Goal: Transaction & Acquisition: Download file/media

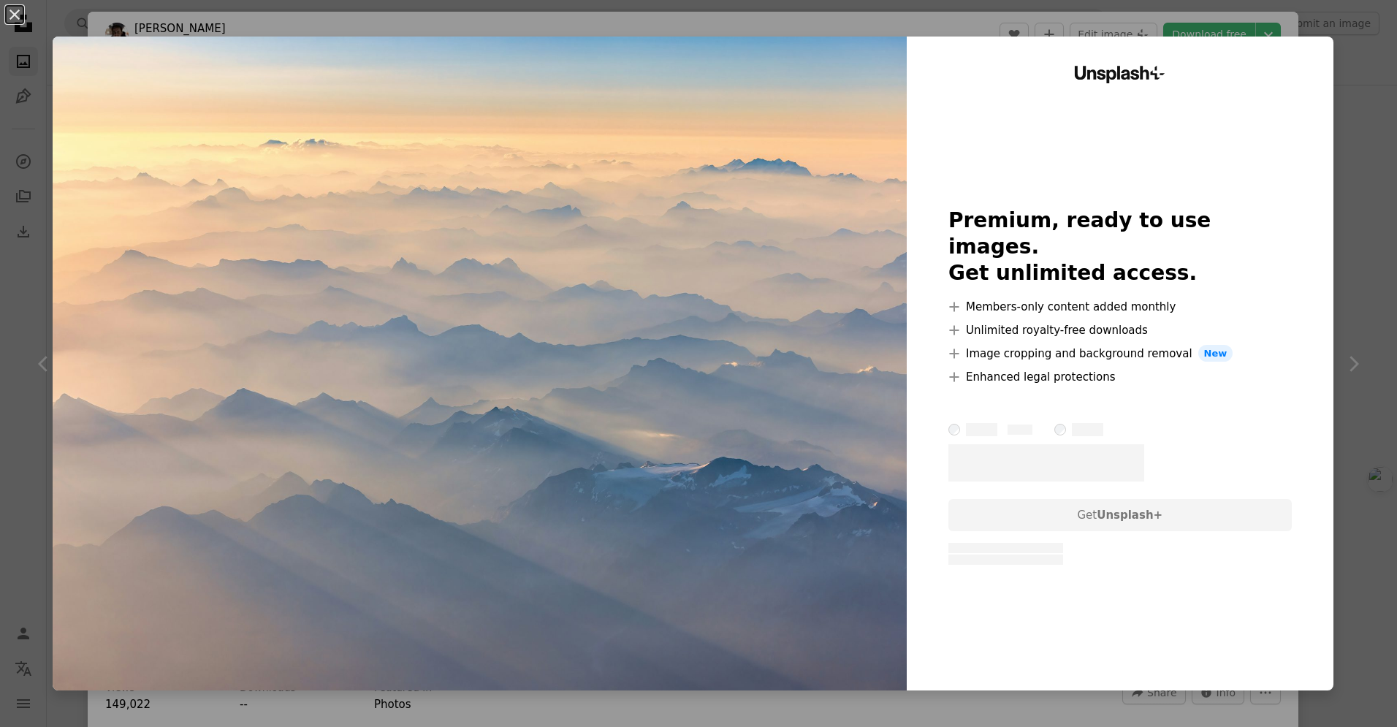
scroll to position [1104, 0]
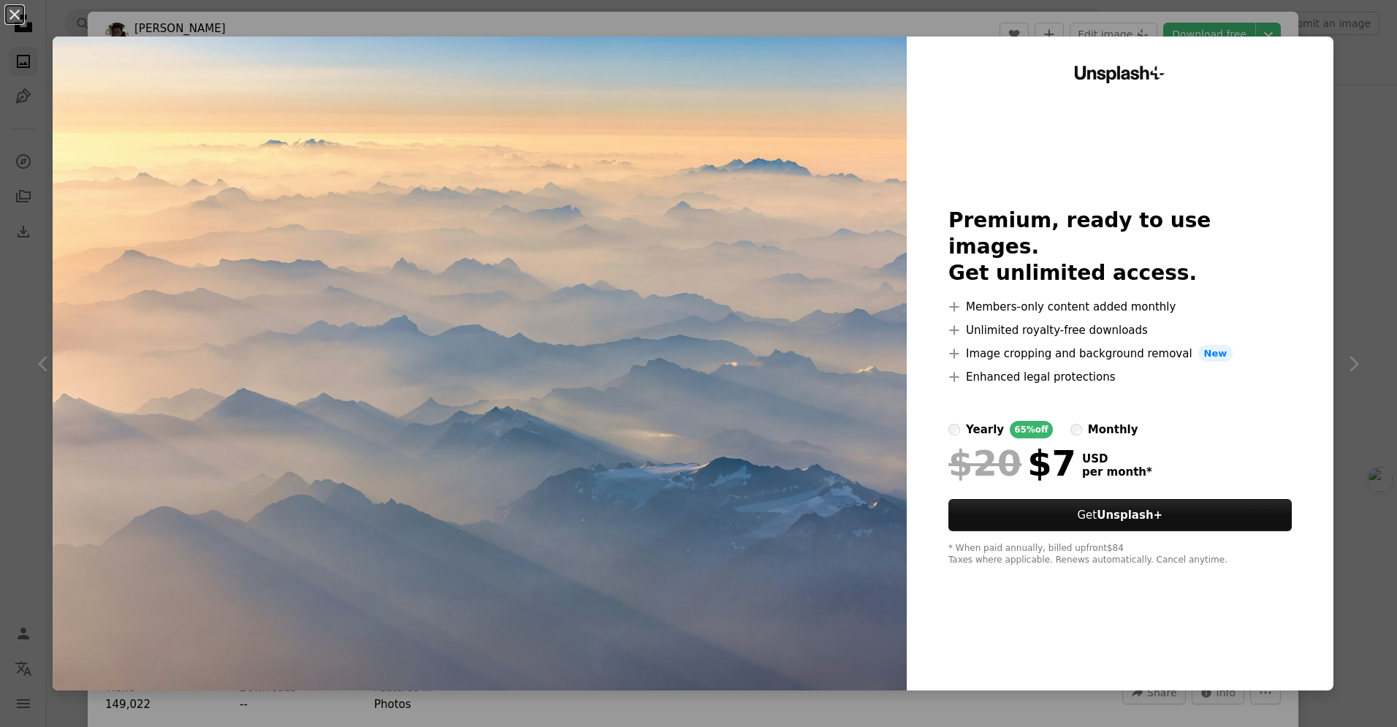
click at [731, 377] on img at bounding box center [480, 364] width 854 height 654
click at [1333, 183] on div "Unsplash+ Premium, ready to use images. Get unlimited access. A plus sign Membe…" at bounding box center [1120, 364] width 427 height 654
click at [852, 272] on img at bounding box center [480, 364] width 854 height 654
click at [19, 21] on button "An X shape" at bounding box center [15, 15] width 18 height 18
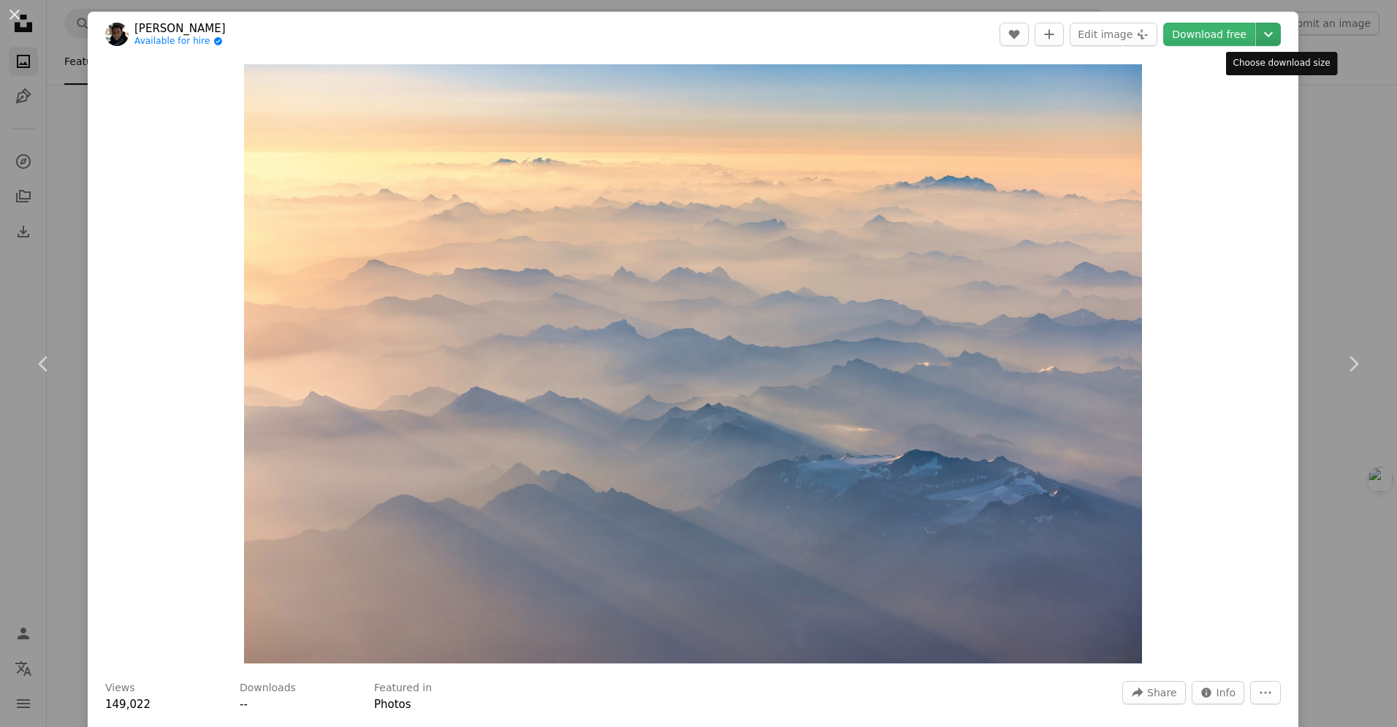
click at [1280, 35] on icon "Chevron down" at bounding box center [1267, 35] width 23 height 18
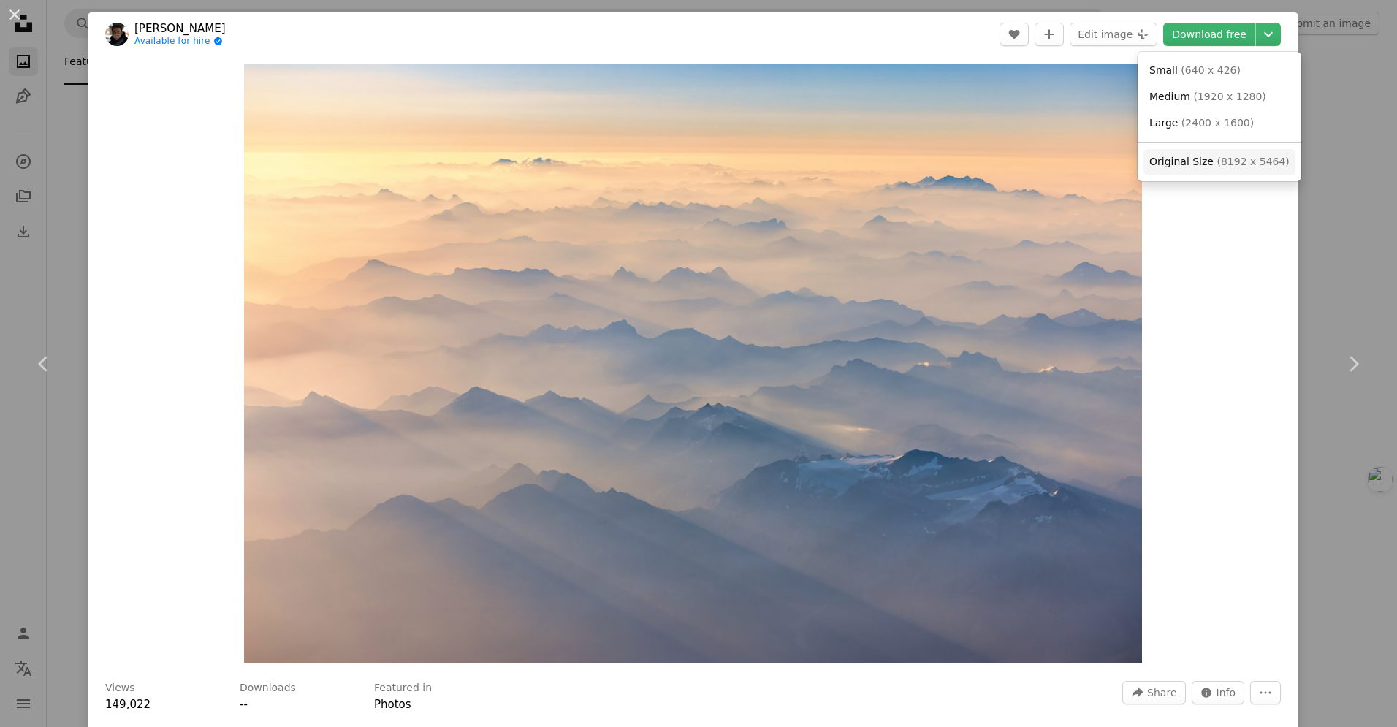
click at [1195, 159] on span "Original Size" at bounding box center [1181, 162] width 64 height 12
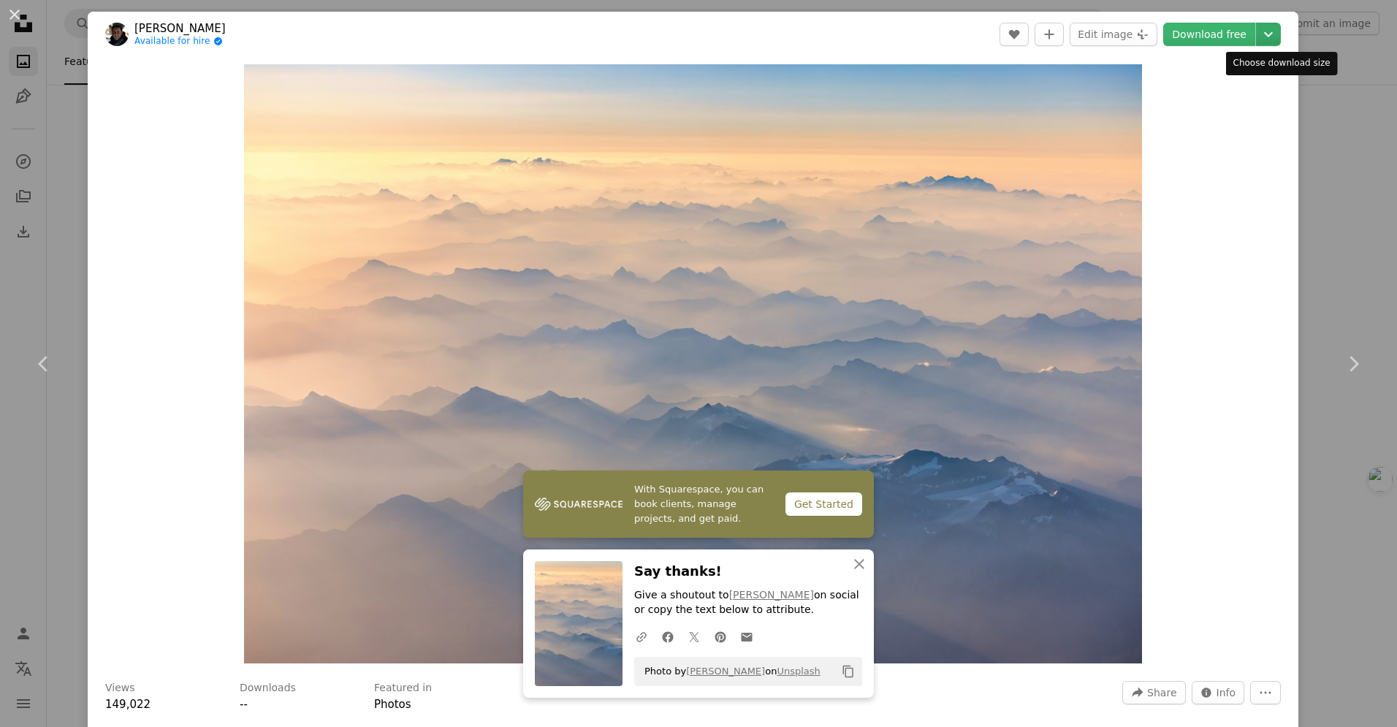
click at [1280, 37] on icon "Chevron down" at bounding box center [1267, 35] width 23 height 18
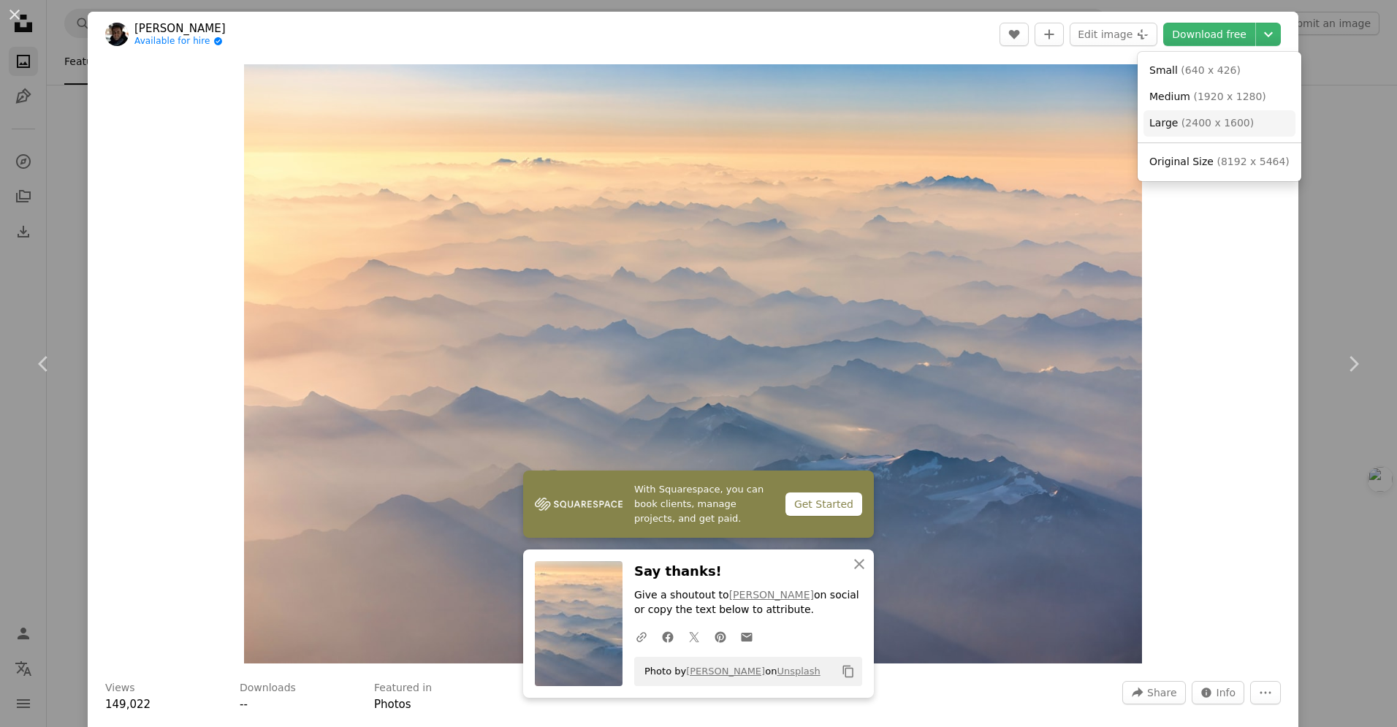
click at [1250, 128] on link "Large ( 2400 x 1600 )" at bounding box center [1219, 123] width 152 height 26
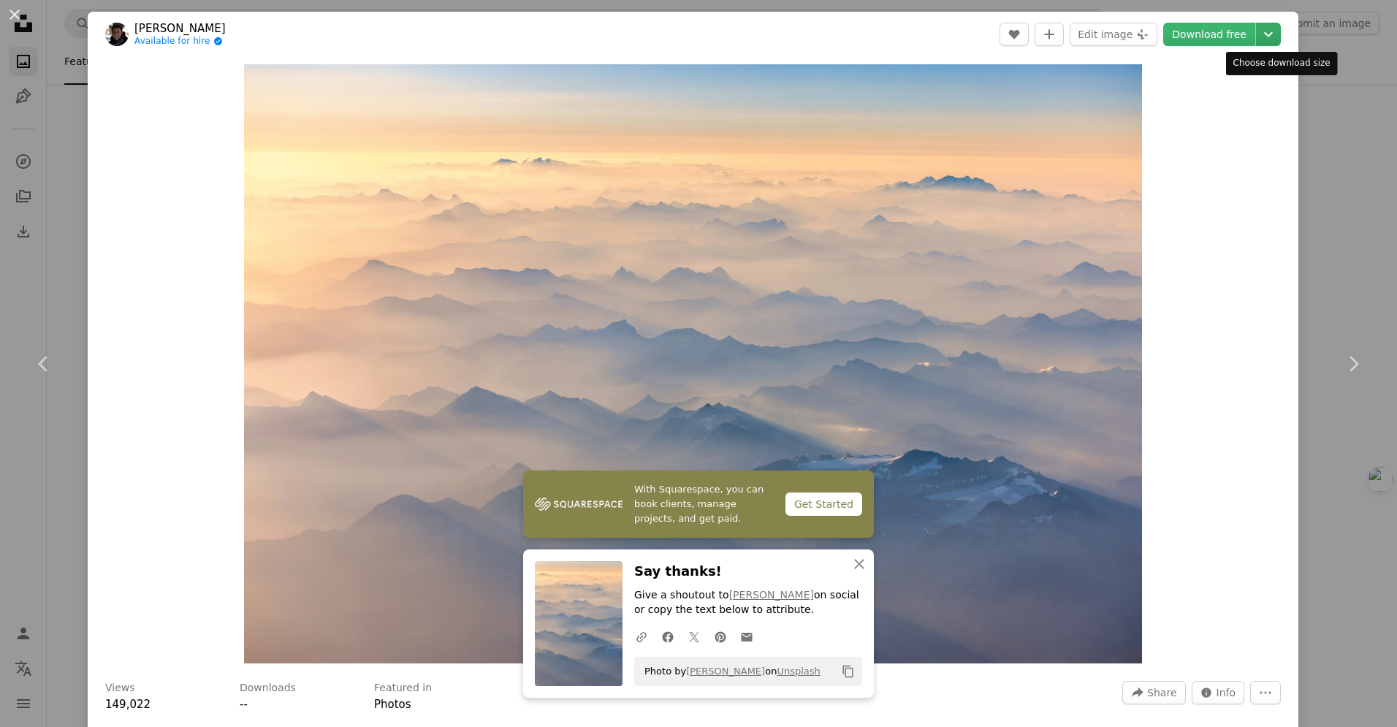
click at [1280, 30] on icon "Chevron down" at bounding box center [1267, 35] width 23 height 18
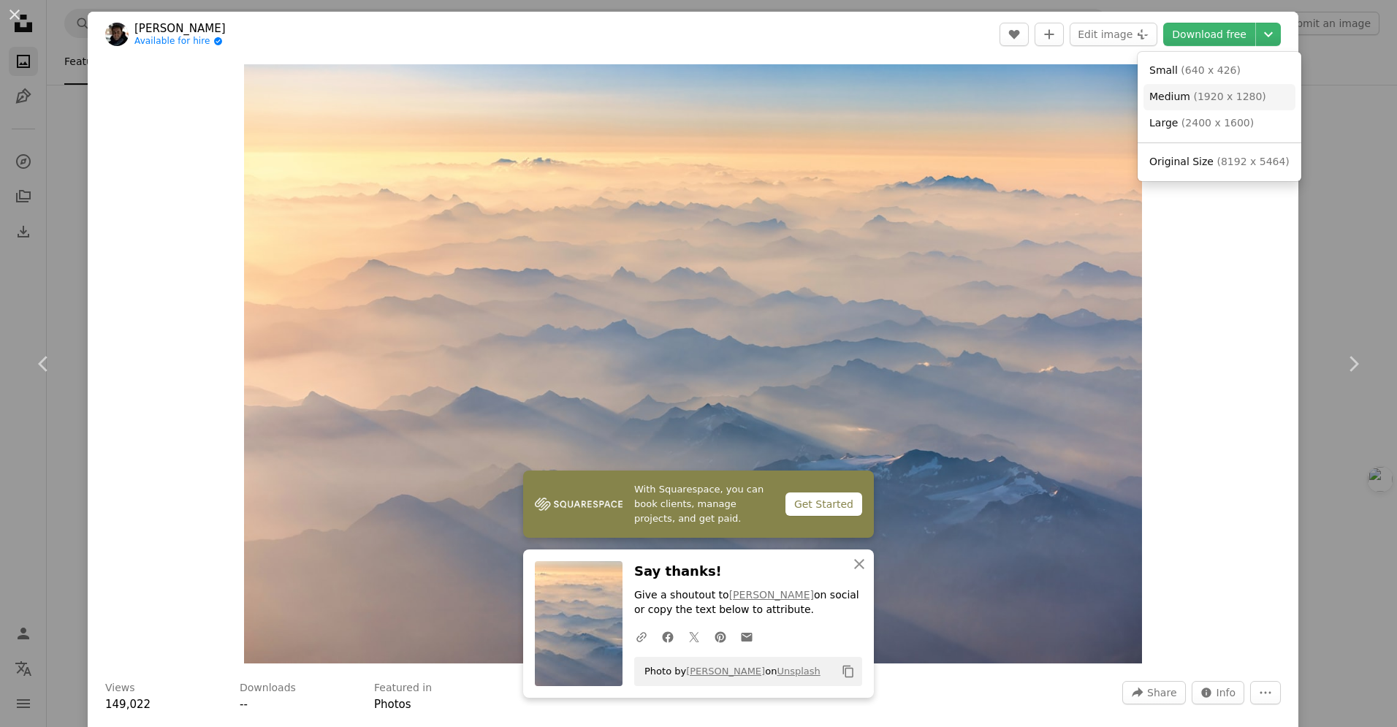
click at [1221, 102] on span "( 1920 x 1280 )" at bounding box center [1229, 97] width 72 height 12
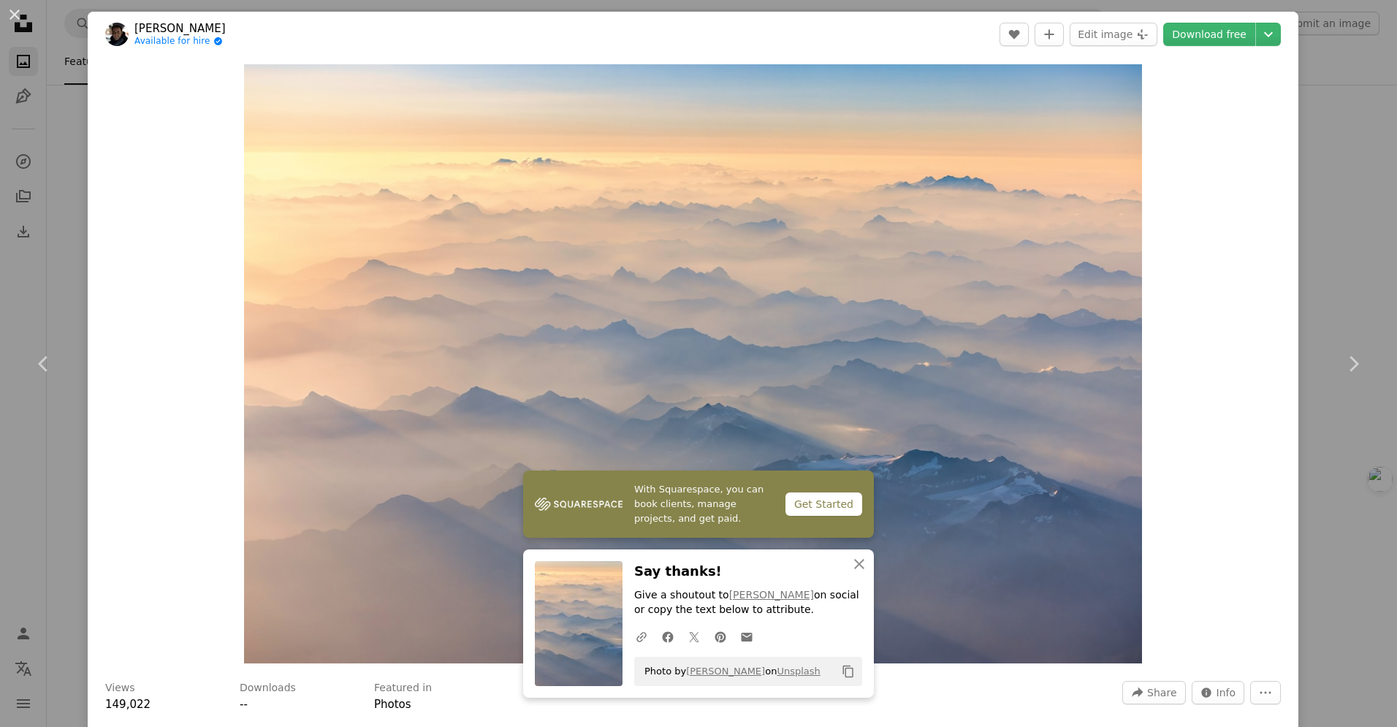
click at [1224, 351] on div "Zoom in" at bounding box center [693, 364] width 1210 height 614
click at [14, 11] on button "An X shape" at bounding box center [15, 15] width 18 height 18
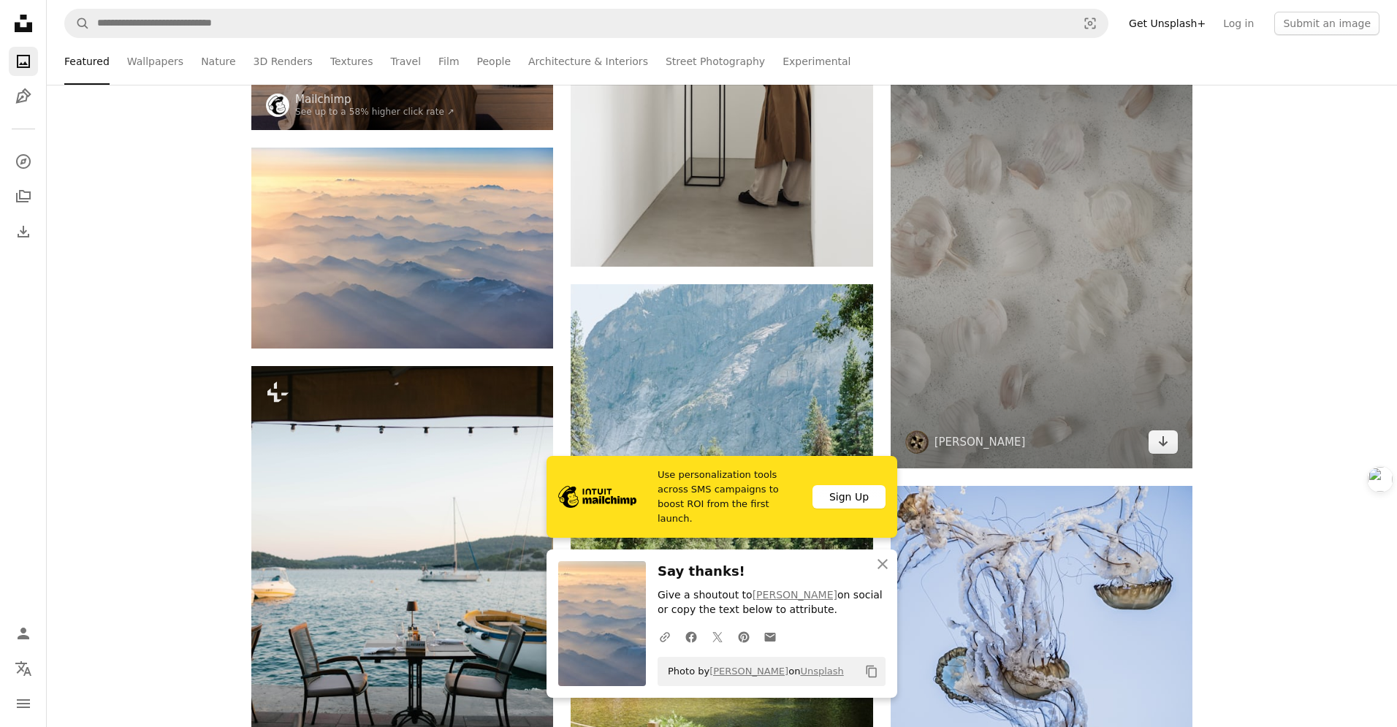
scroll to position [1252, 0]
click at [1078, 342] on img at bounding box center [1041, 241] width 302 height 453
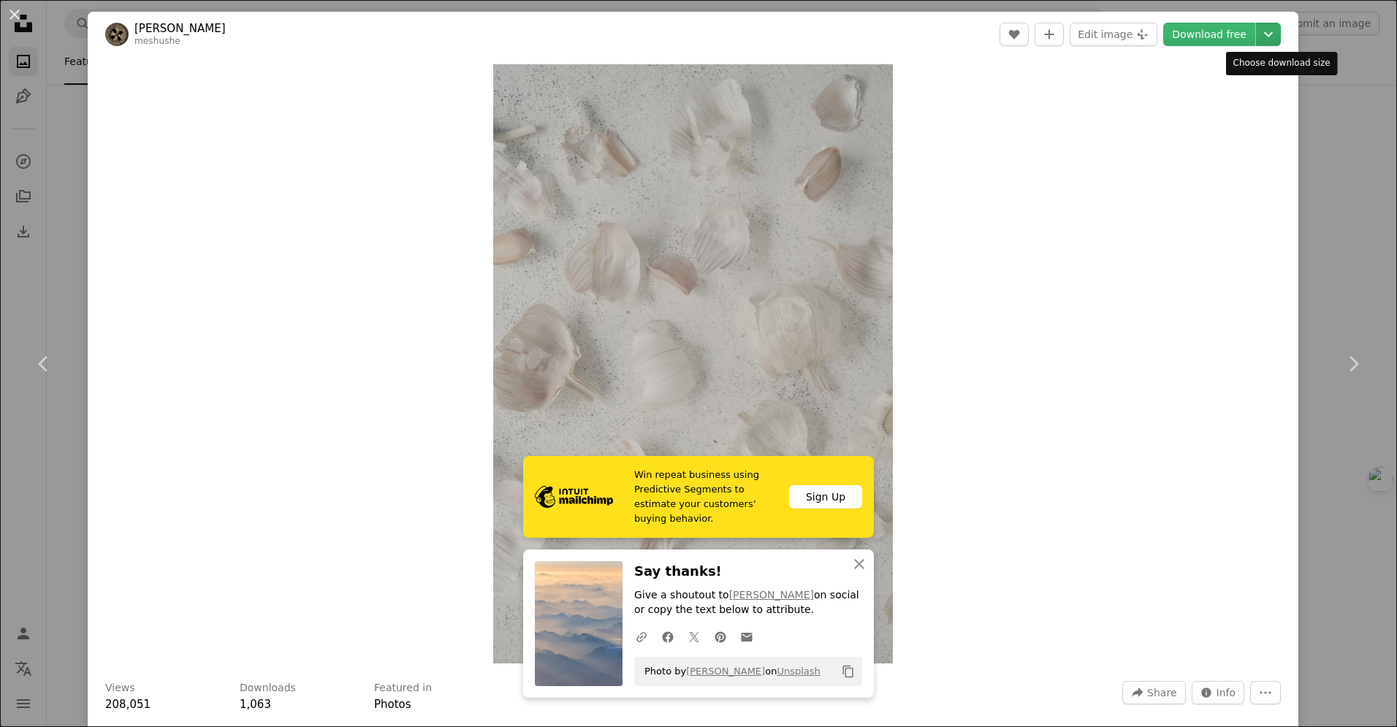
click at [1280, 33] on icon "Chevron down" at bounding box center [1267, 35] width 23 height 18
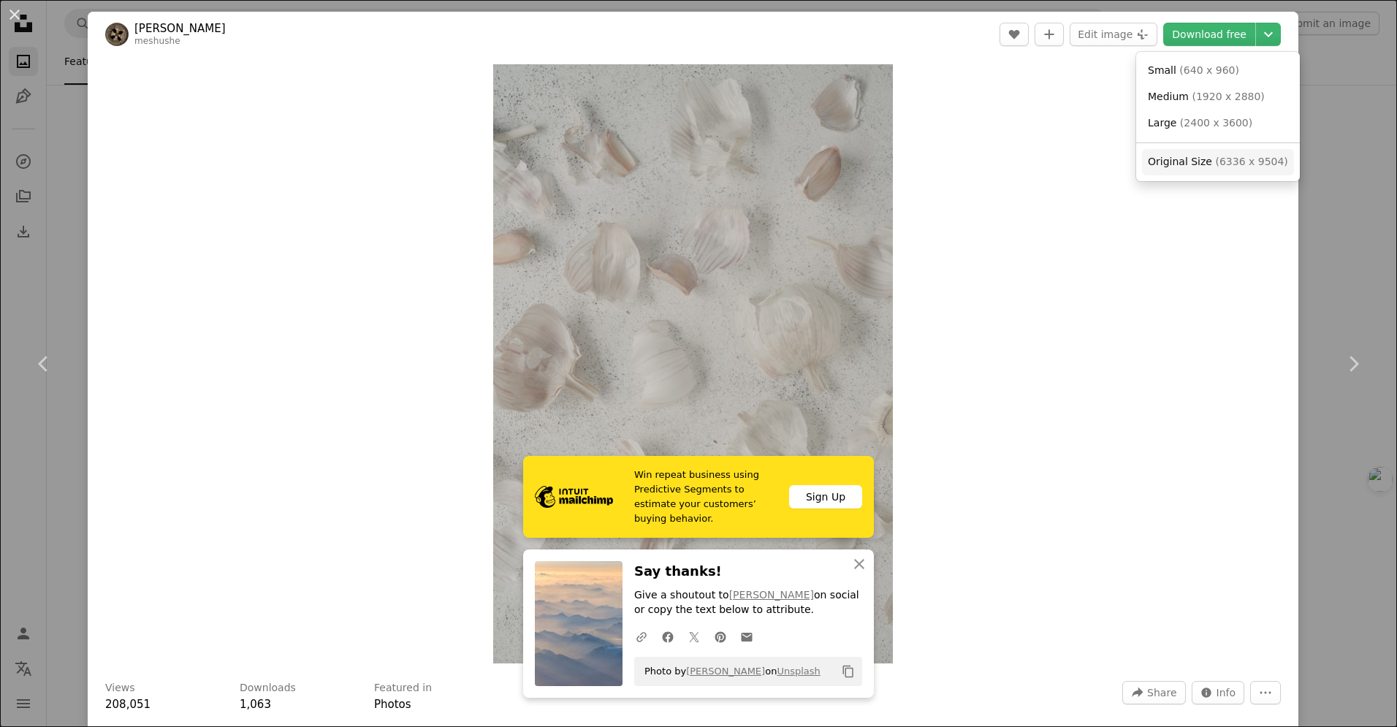
click at [1227, 163] on span "( 6336 x 9504 )" at bounding box center [1251, 162] width 72 height 12
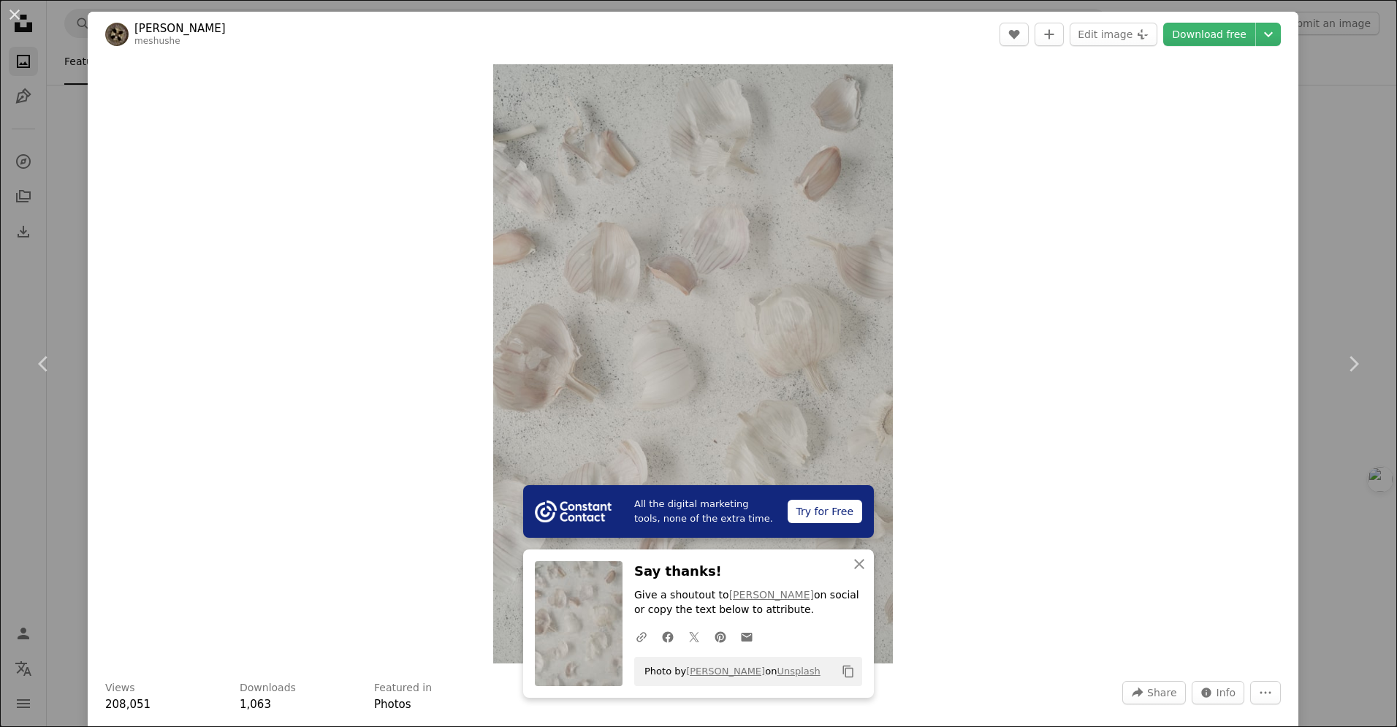
click at [1167, 186] on div "Zoom in" at bounding box center [693, 364] width 1210 height 614
click at [11, 13] on button "An X shape" at bounding box center [15, 15] width 18 height 18
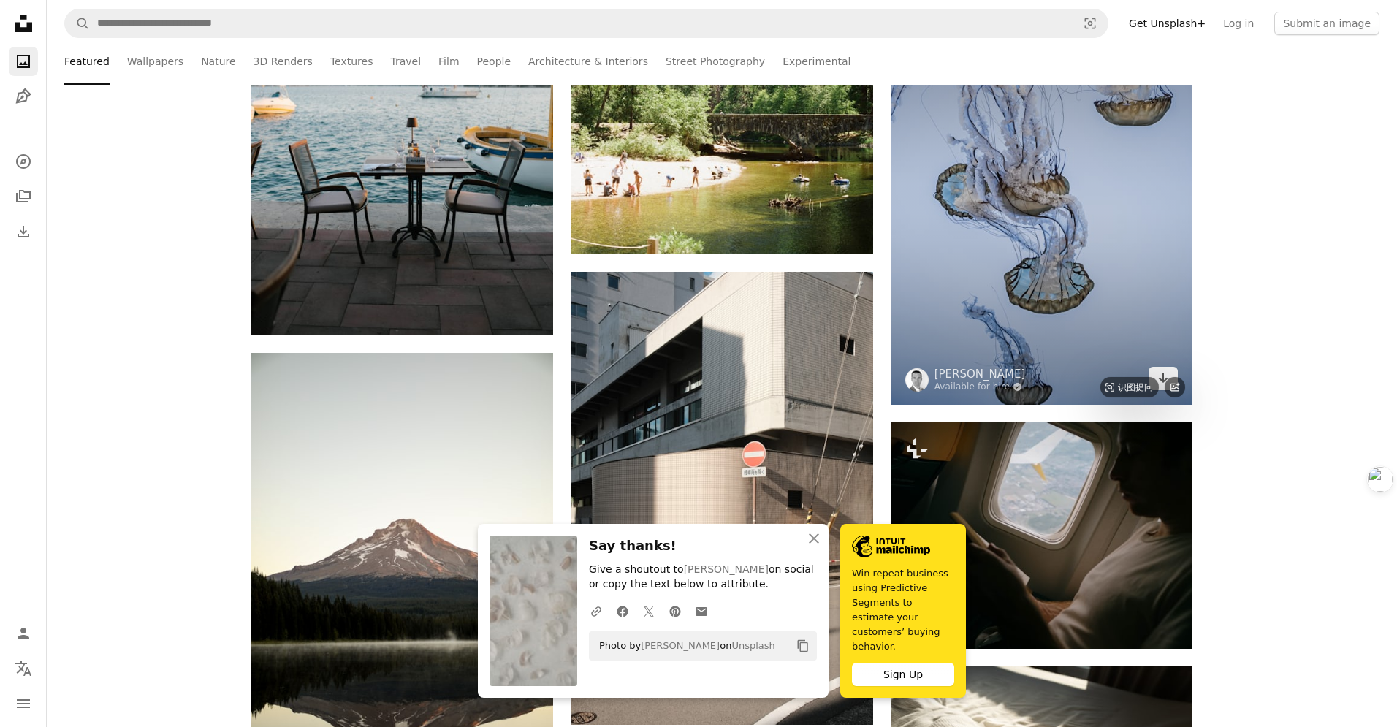
scroll to position [1736, 0]
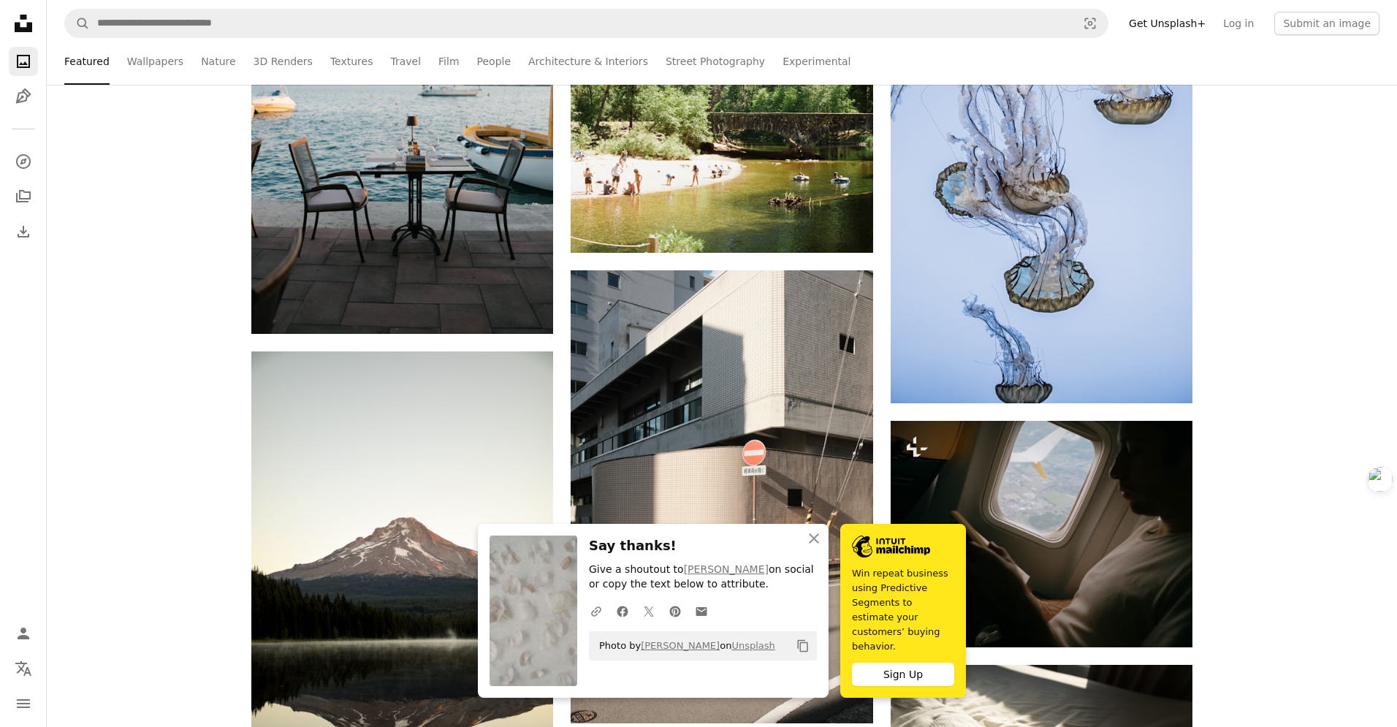
click at [894, 673] on div "Sign Up" at bounding box center [903, 674] width 102 height 23
click at [815, 543] on icon "button" at bounding box center [814, 538] width 10 height 10
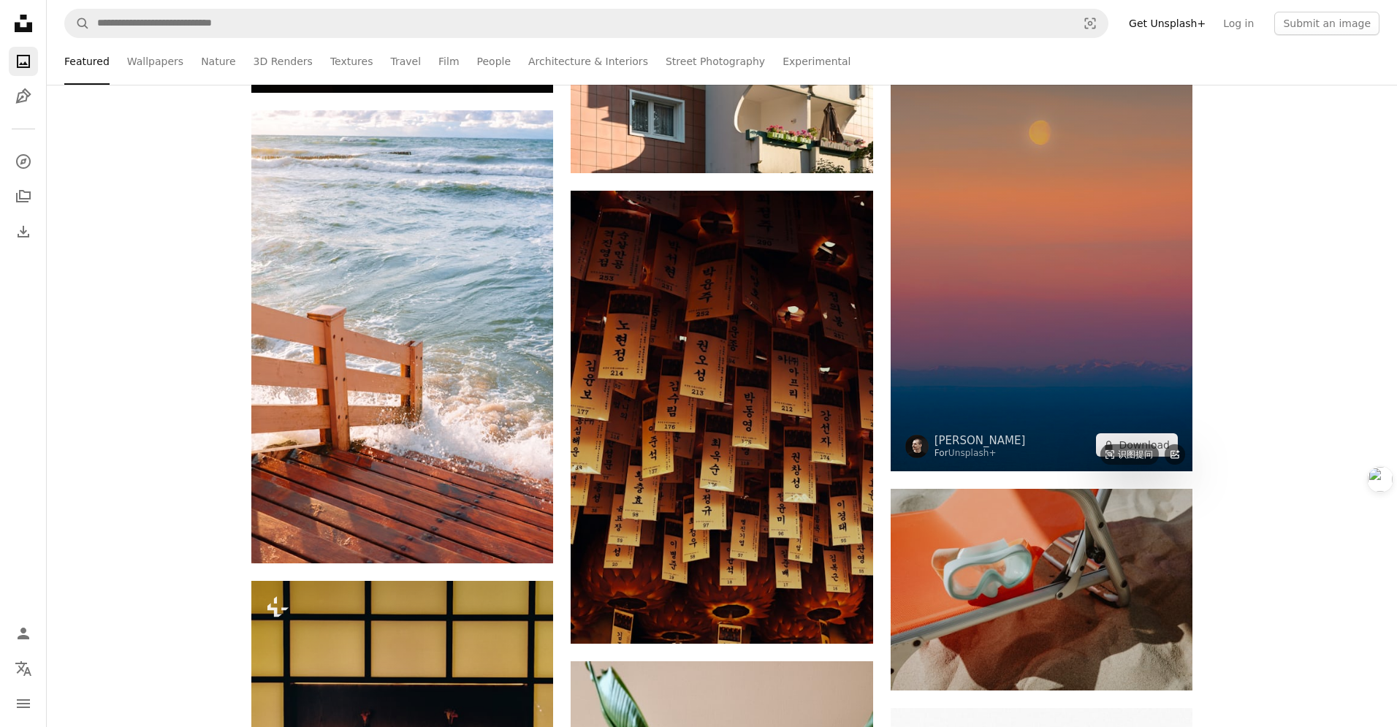
scroll to position [5558, 0]
click at [1025, 303] on img at bounding box center [1041, 244] width 302 height 453
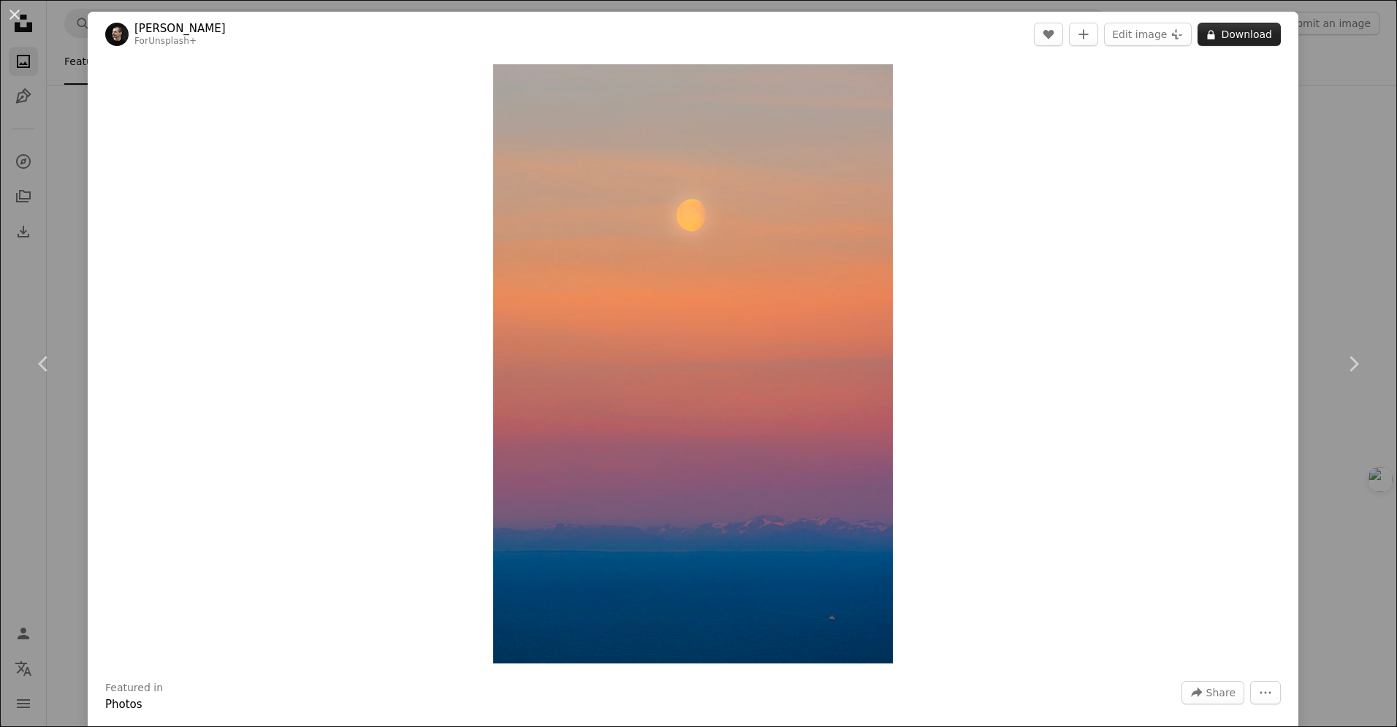
click at [1258, 39] on button "A lock Download" at bounding box center [1238, 34] width 83 height 23
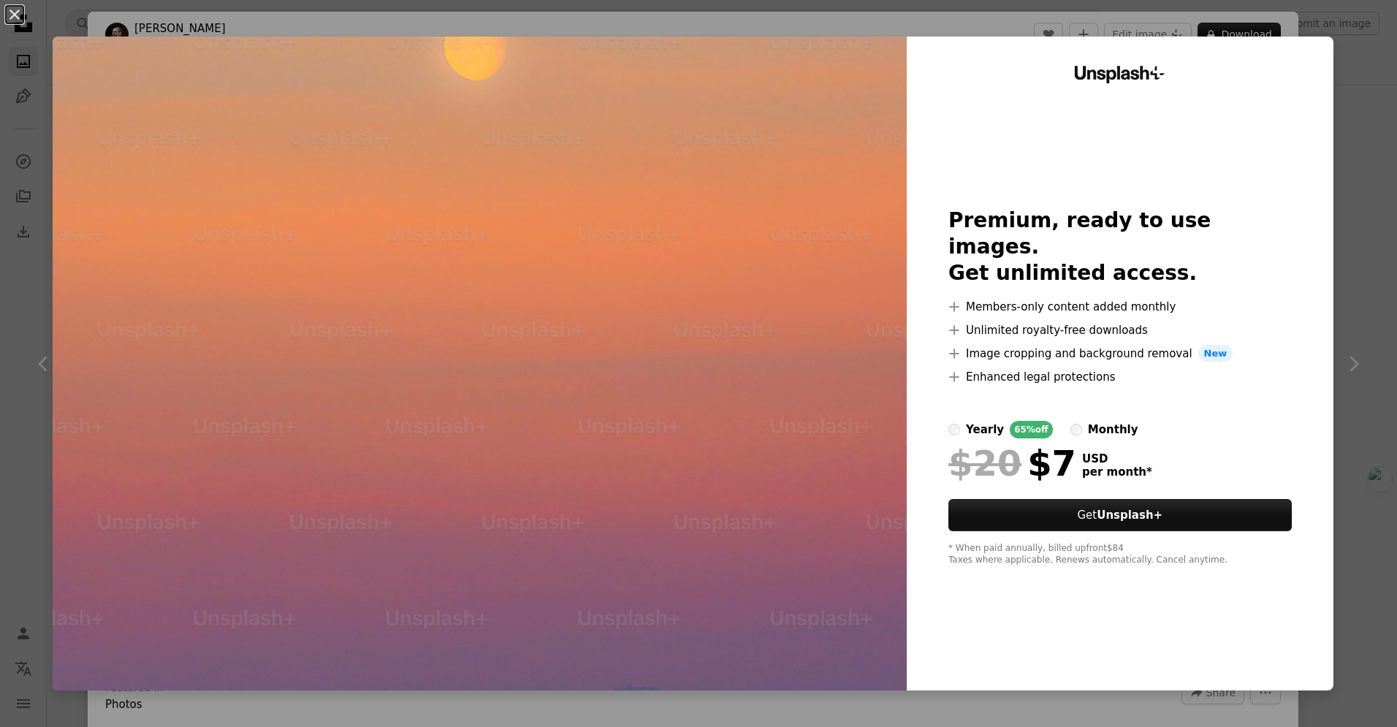
click at [850, 288] on img at bounding box center [480, 364] width 854 height 654
click at [1053, 183] on div "Unsplash+ Premium, ready to use images. Get unlimited access. A plus sign Membe…" at bounding box center [1120, 364] width 427 height 654
click at [1357, 201] on div "An X shape Unsplash+ Premium, ready to use images. Get unlimited access. A plus…" at bounding box center [698, 363] width 1397 height 727
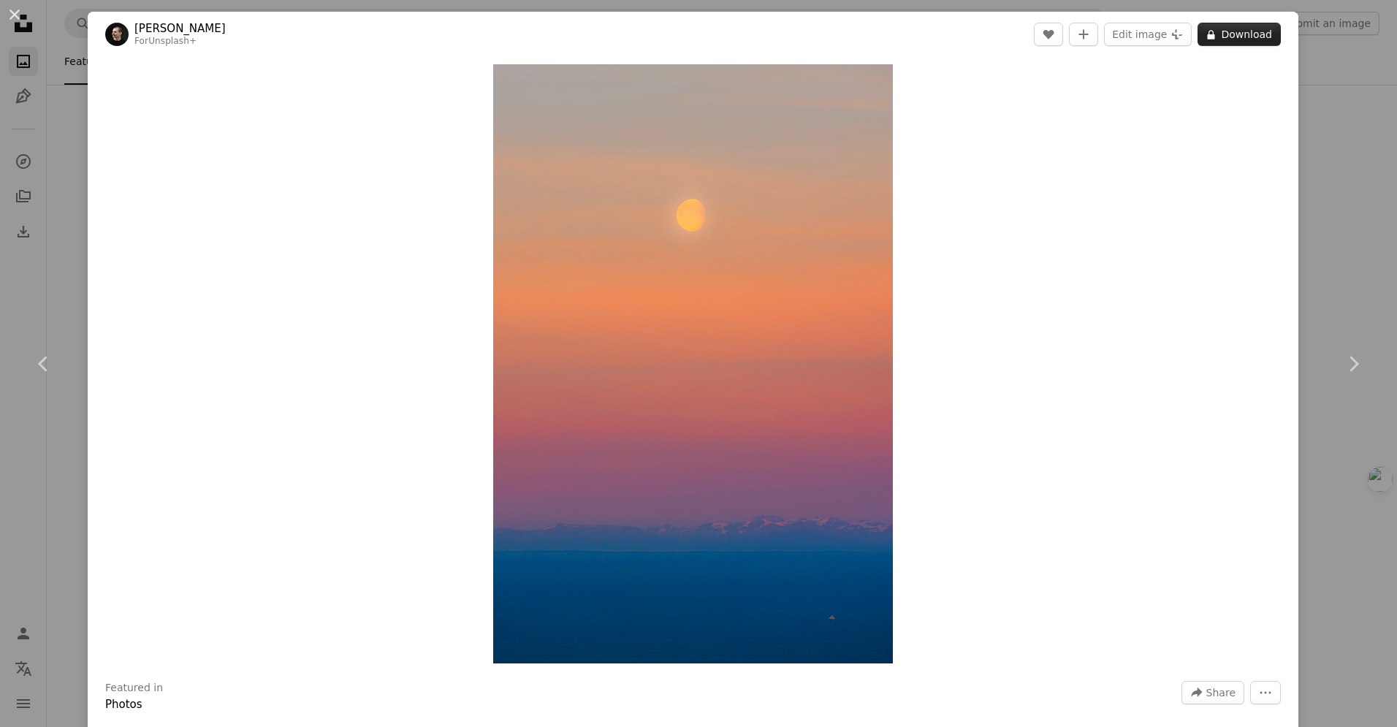
click at [1238, 34] on button "A lock Download" at bounding box center [1238, 34] width 83 height 23
